Goal: Communication & Community: Answer question/provide support

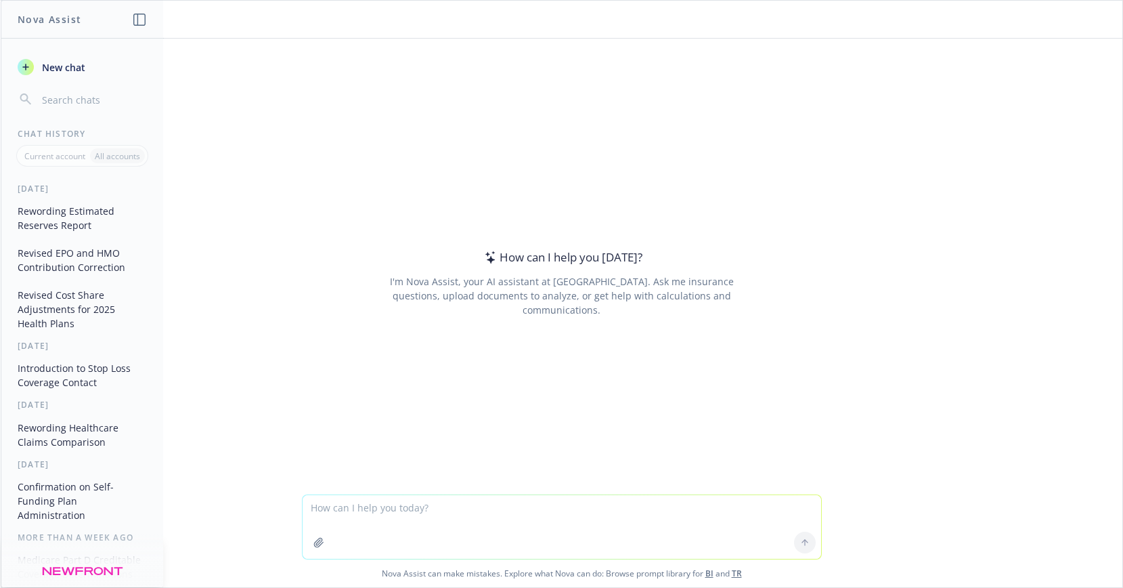
click at [336, 520] on textarea at bounding box center [562, 527] width 519 height 64
click at [336, 529] on textarea "reword" at bounding box center [562, 527] width 519 height 64
paste textarea "The Top 25 Rx report with PHI data is still outstanding for Stealth to complete…"
type textarea "reword The Top 25 Rx report with PHI data is still outstanding for Stealth to c…"
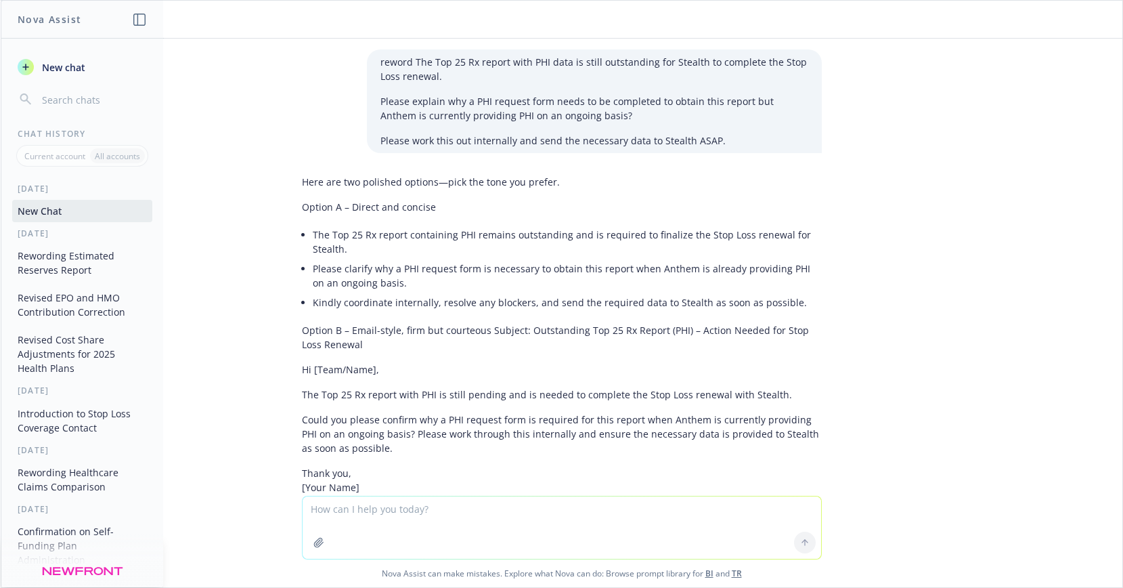
scroll to position [61, 0]
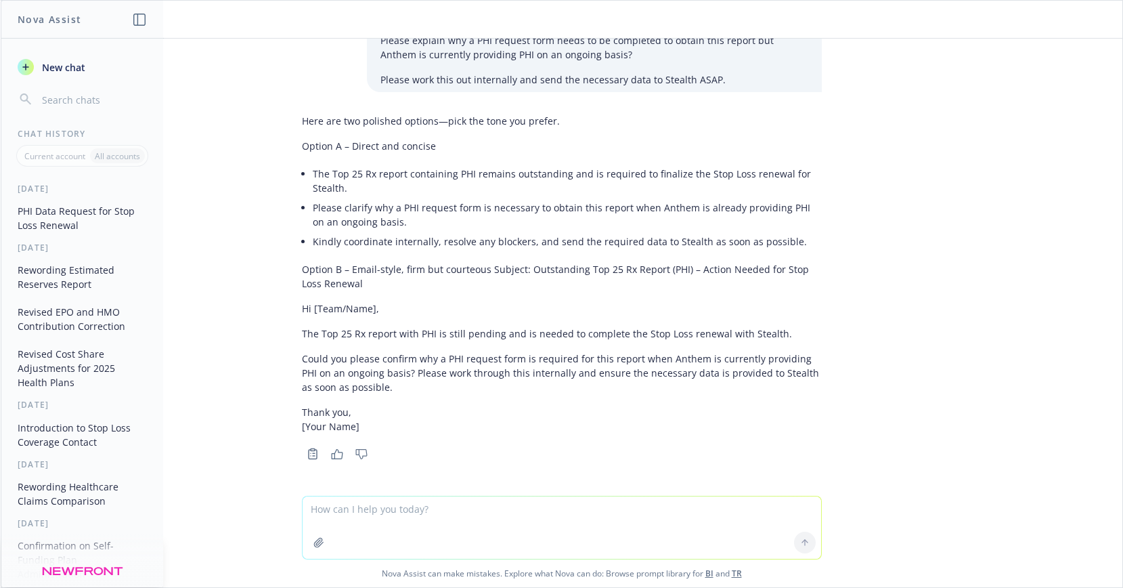
click at [322, 202] on li "Please clarify why a PHI request form is necessary to obtain this report when A…" at bounding box center [567, 215] width 509 height 34
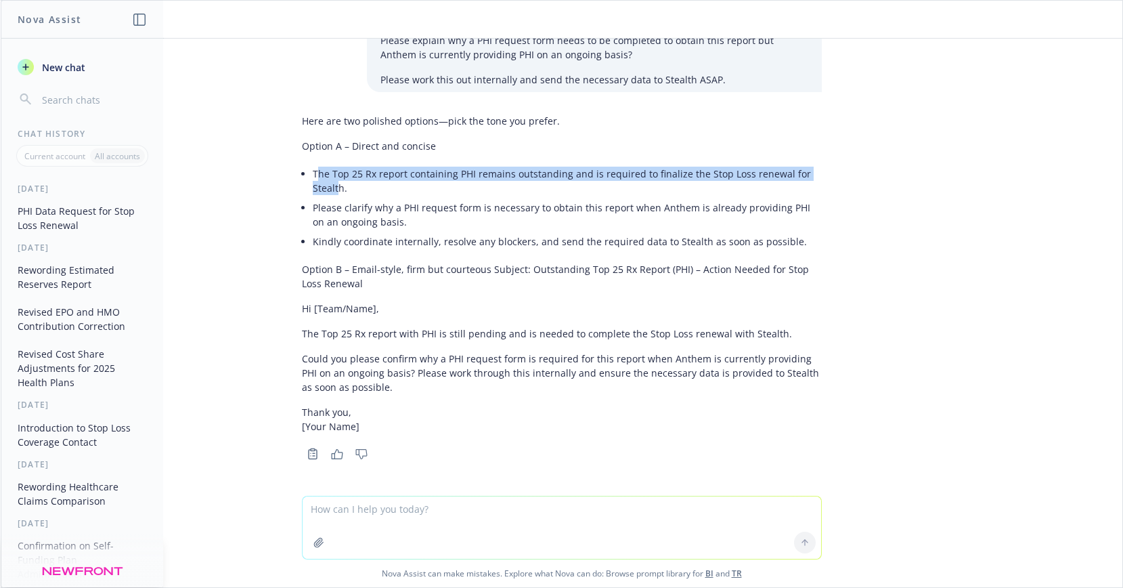
drag, startPoint x: 306, startPoint y: 175, endPoint x: 328, endPoint y: 188, distance: 26.1
click at [328, 188] on li "The Top 25 Rx report containing PHI remains outstanding and is required to fina…" at bounding box center [567, 181] width 509 height 34
click at [313, 186] on li "The Top 25 Rx report containing PHI remains outstanding and is required to fina…" at bounding box center [567, 181] width 509 height 34
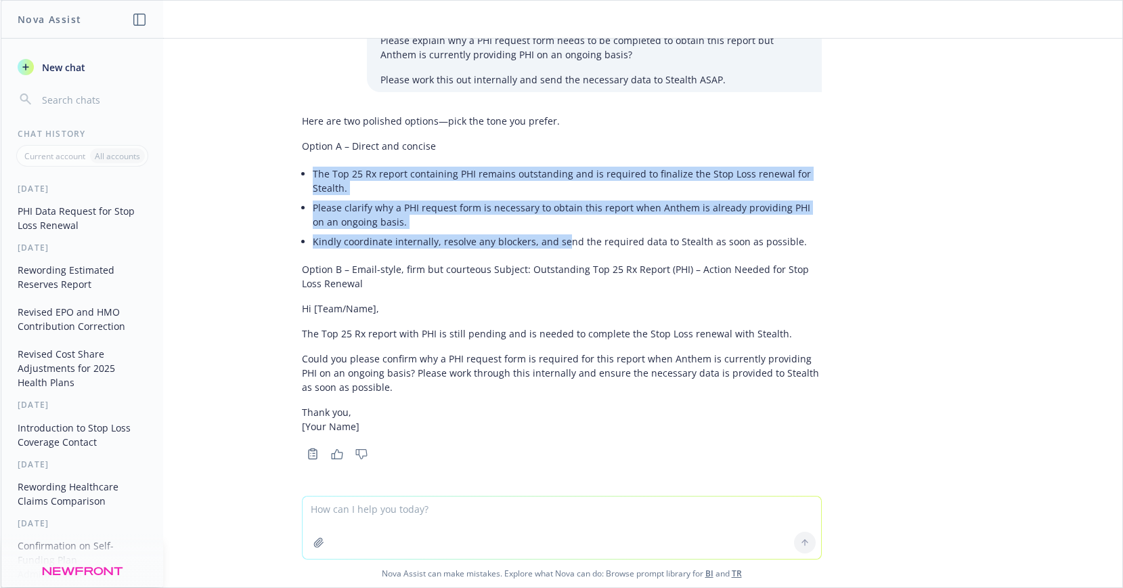
drag, startPoint x: 302, startPoint y: 174, endPoint x: 552, endPoint y: 250, distance: 261.2
click at [551, 250] on ul "The Top 25 Rx report containing PHI remains outstanding and is required to fina…" at bounding box center [567, 207] width 509 height 87
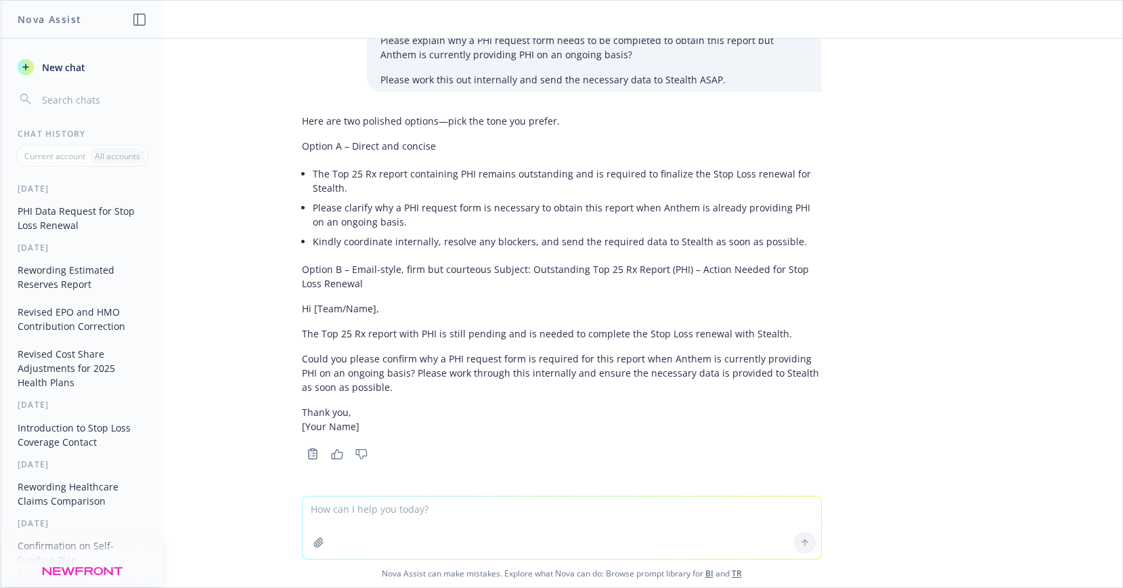
click at [462, 347] on div "Here are two polished options—pick the tone you prefer. Option A – Direct and c…" at bounding box center [562, 273] width 520 height 330
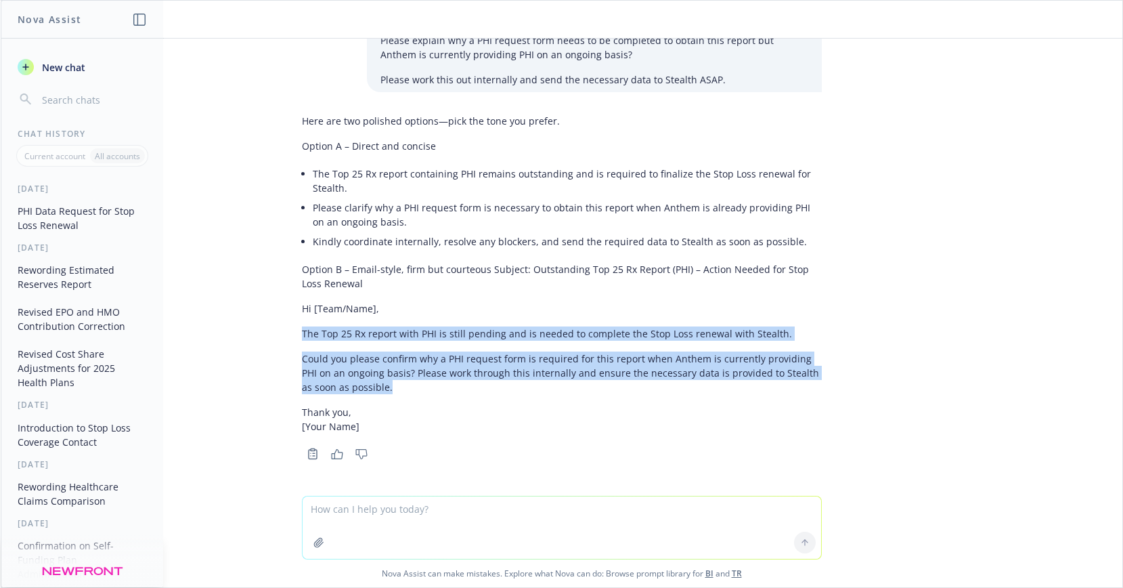
drag, startPoint x: 290, startPoint y: 334, endPoint x: 368, endPoint y: 390, distance: 96.2
click at [368, 390] on div "Here are two polished options—pick the tone you prefer. Option A – Direct and c…" at bounding box center [562, 285] width 542 height 355
copy div "The Top 25 Rx report with PHI is still pending and is needed to complete the St…"
